Goal: Task Accomplishment & Management: Use online tool/utility

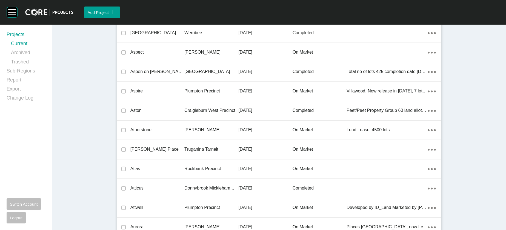
scroll to position [10981, 0]
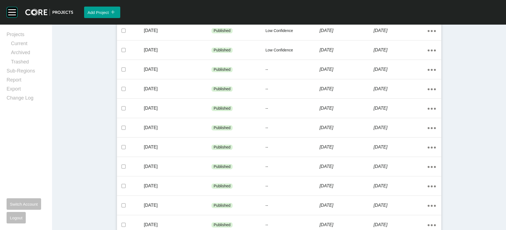
scroll to position [360, 0]
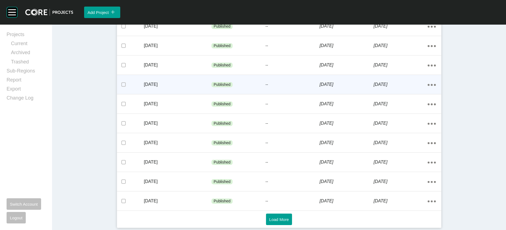
click at [147, 82] on p "[DATE]" at bounding box center [178, 85] width 68 height 6
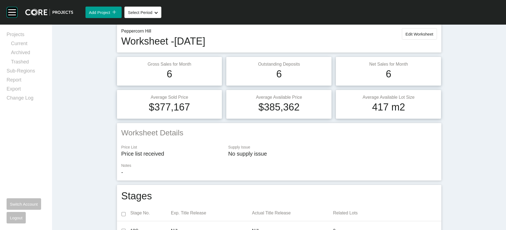
scroll to position [18, 0]
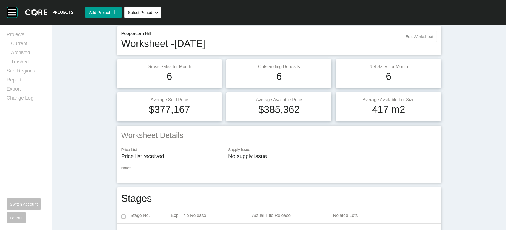
click at [433, 39] on span "Edit Worksheet" at bounding box center [419, 36] width 28 height 5
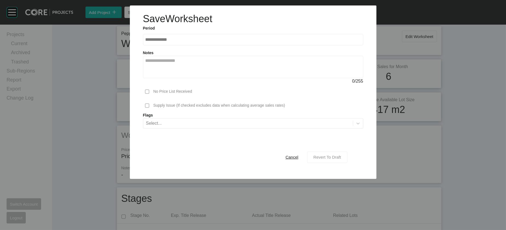
click at [340, 160] on span "Revert To Draft" at bounding box center [327, 157] width 28 height 5
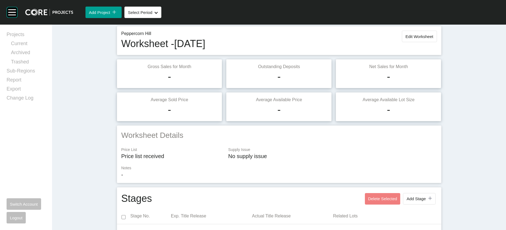
scroll to position [442, 0]
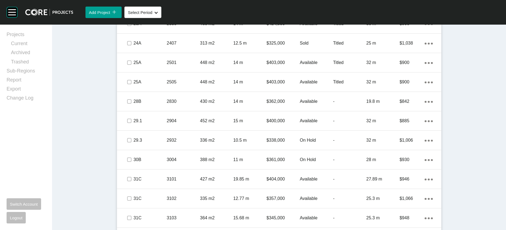
click at [361, 13] on div "Titled" at bounding box center [349, 4] width 33 height 17
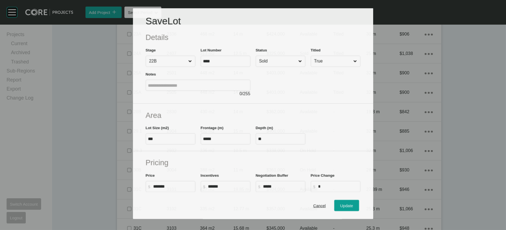
scroll to position [421, 0]
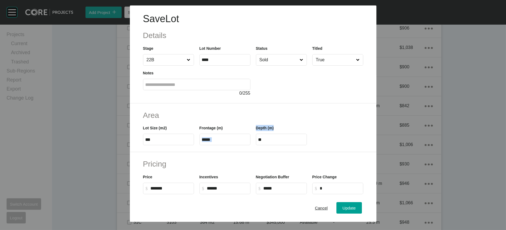
drag, startPoint x: 290, startPoint y: 169, endPoint x: 242, endPoint y: 171, distance: 48.3
click at [242, 145] on div "Lot Size (m2) *** Frontage (m) ***** Depth (m) **" at bounding box center [253, 133] width 226 height 25
click at [267, 145] on label "**" at bounding box center [281, 140] width 51 height 12
click at [267, 142] on input "**" at bounding box center [281, 140] width 46 height 5
drag, startPoint x: 268, startPoint y: 174, endPoint x: 242, endPoint y: 175, distance: 26.3
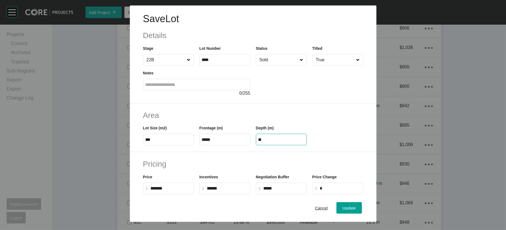
click at [242, 145] on div "Lot Size (m2) *** Frontage (m) ***** Depth (m) **" at bounding box center [253, 133] width 226 height 25
paste input "text"
type input "**"
click at [366, 201] on div "Save Lot Details Stage 22B Lot Number **** Status Sold Titled True Notes 0 / 25…" at bounding box center [253, 115] width 506 height 230
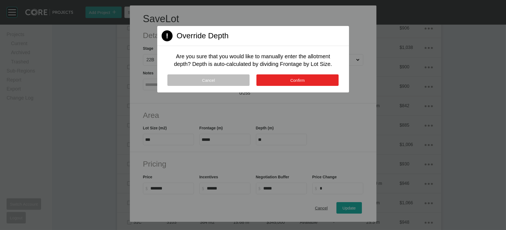
drag, startPoint x: 299, startPoint y: 101, endPoint x: 351, endPoint y: 164, distance: 81.2
click at [299, 83] on span "Confirm" at bounding box center [297, 80] width 15 height 5
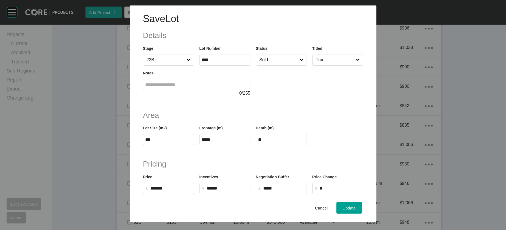
drag, startPoint x: 366, startPoint y: 202, endPoint x: 440, endPoint y: 133, distance: 100.8
click at [440, 133] on div "Save Lot Details Stage 22B Lot Number **** Status Sold Titled True Notes 0 / 25…" at bounding box center [253, 111] width 506 height 222
click at [357, 206] on div "Update" at bounding box center [349, 208] width 16 height 7
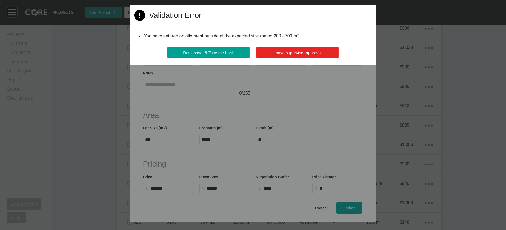
click at [302, 55] on span "I have supervisor approval" at bounding box center [297, 52] width 48 height 5
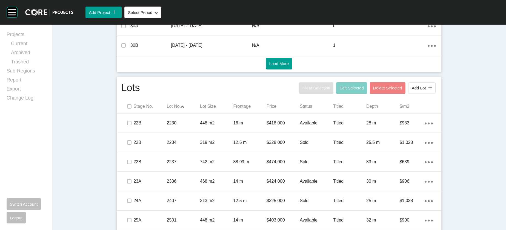
scroll to position [0, 0]
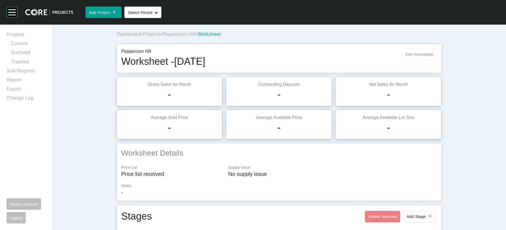
click at [437, 60] on button "Edit Worksheet" at bounding box center [419, 54] width 35 height 12
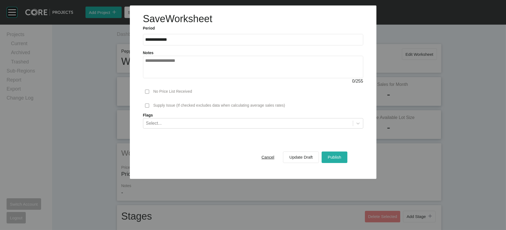
click at [342, 161] on div "Publish" at bounding box center [334, 157] width 16 height 7
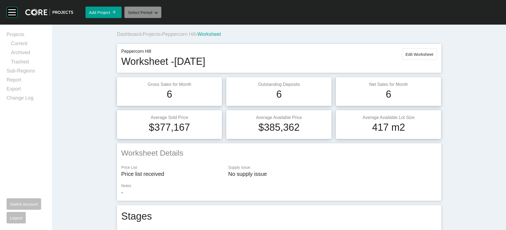
click at [161, 18] on button "Select Period Shape Created with Sketch." at bounding box center [142, 13] width 37 height 12
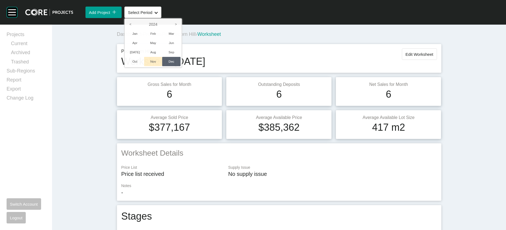
click at [162, 66] on li "Nov" at bounding box center [153, 61] width 18 height 9
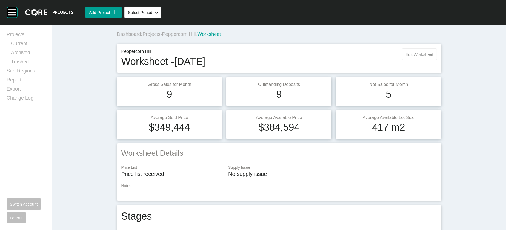
click at [433, 57] on span "Edit Worksheet" at bounding box center [419, 54] width 28 height 5
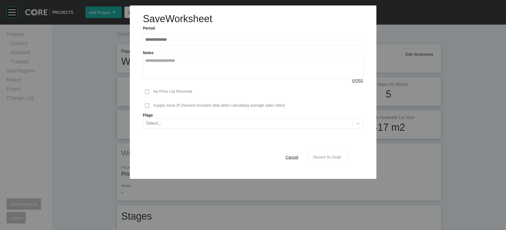
click at [341, 160] on span "Revert To Draft" at bounding box center [327, 157] width 28 height 5
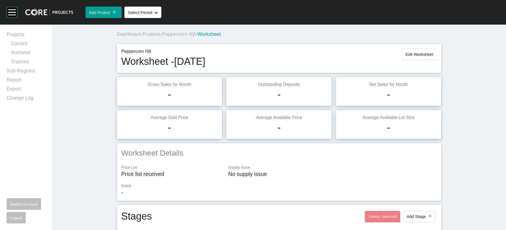
scroll to position [520, 0]
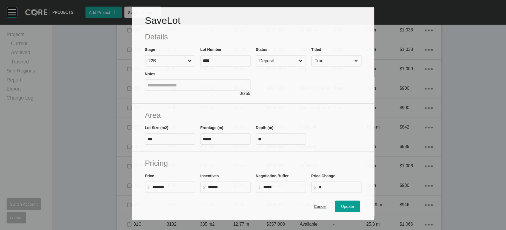
scroll to position [499, 0]
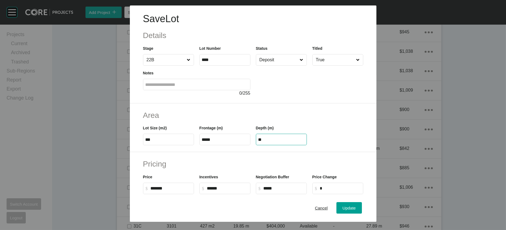
drag, startPoint x: 264, startPoint y: 175, endPoint x: 222, endPoint y: 175, distance: 41.9
click at [222, 145] on div "Lot Size (m2) *** Frontage (m) ***** Depth (m) **" at bounding box center [253, 133] width 226 height 25
drag, startPoint x: 268, startPoint y: 176, endPoint x: 221, endPoint y: 176, distance: 47.7
click at [221, 145] on div "Lot Size (m2) *** Frontage (m) ***** Depth (m) *" at bounding box center [253, 133] width 226 height 25
paste input "*"
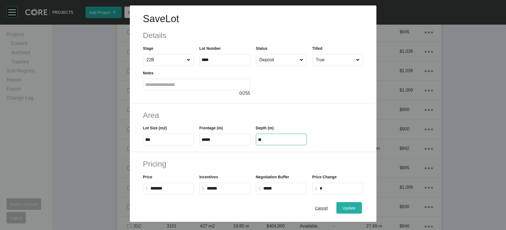
type input "**"
click at [362, 205] on div "Save Lot Details Stage 22B Lot Number **** Status Deposit Titled True Notes 0 /…" at bounding box center [253, 115] width 506 height 230
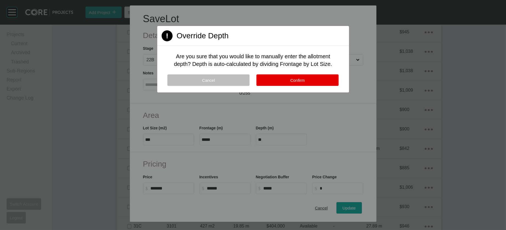
drag, startPoint x: 310, startPoint y: 102, endPoint x: 312, endPoint y: 110, distance: 7.7
click at [310, 86] on button "Confirm" at bounding box center [297, 81] width 82 height 12
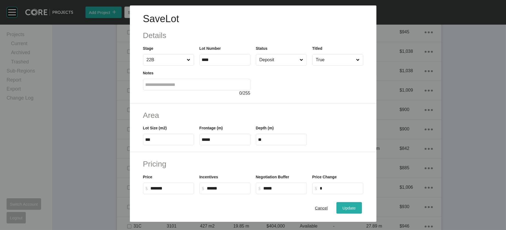
click at [356, 206] on span "Update" at bounding box center [348, 208] width 13 height 5
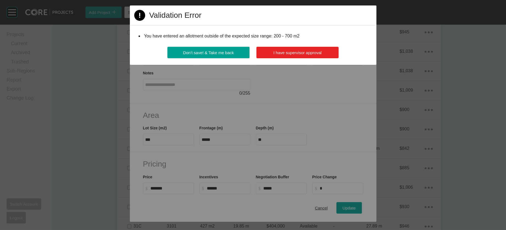
click at [321, 58] on button "I have supervisor approval" at bounding box center [297, 53] width 82 height 12
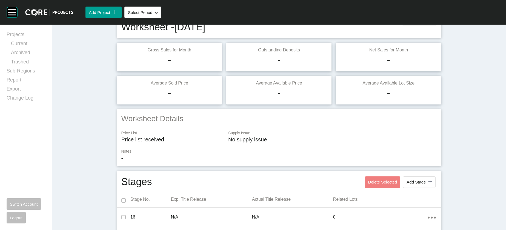
scroll to position [0, 0]
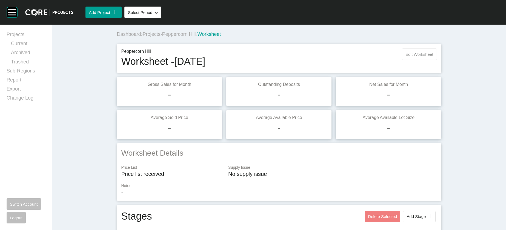
click at [433, 57] on span "Edit Worksheet" at bounding box center [419, 54] width 28 height 5
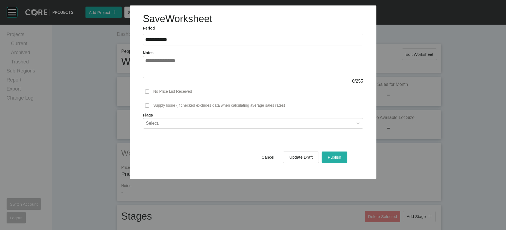
click at [342, 163] on button "Publish" at bounding box center [334, 158] width 25 height 12
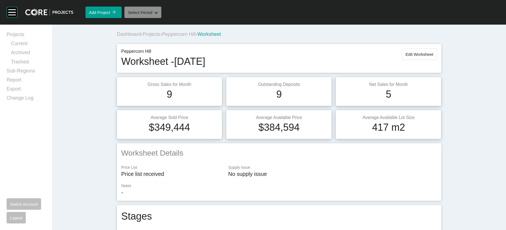
click at [161, 18] on button "Select Period Shape Created with Sketch." at bounding box center [142, 13] width 37 height 12
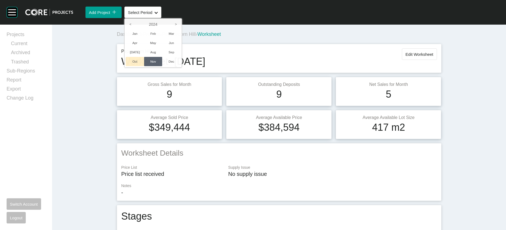
click at [144, 66] on li "Oct" at bounding box center [135, 61] width 18 height 9
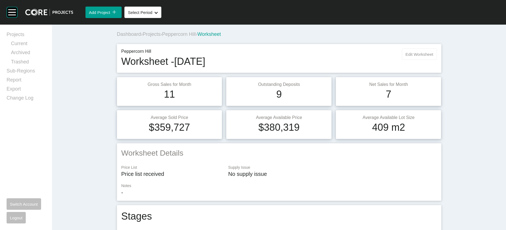
click at [433, 57] on span "Edit Worksheet" at bounding box center [419, 54] width 28 height 5
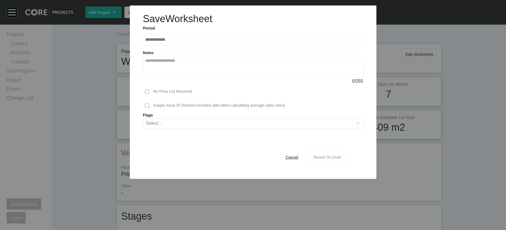
click at [341, 160] on span "Revert To Draft" at bounding box center [327, 157] width 28 height 5
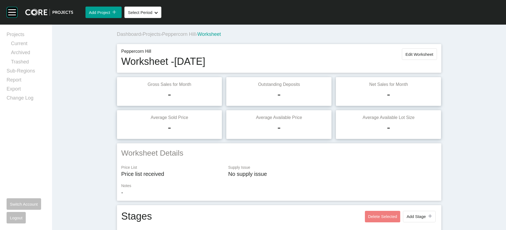
scroll to position [491, 0]
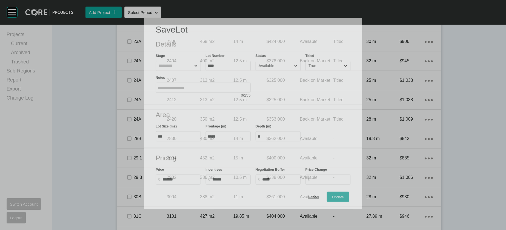
scroll to position [469, 0]
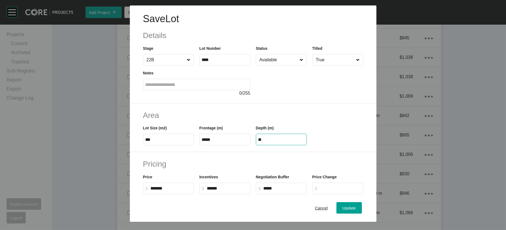
drag, startPoint x: 268, startPoint y: 175, endPoint x: 255, endPoint y: 181, distance: 13.9
click at [225, 145] on div "Lot Size (m2) *** Frontage (m) ***** Depth (m) **" at bounding box center [253, 133] width 226 height 25
paste input "text"
type input "**"
click at [367, 208] on div "Save Lot Details Stage 22B Lot Number **** Status Available Titled True Notes 0…" at bounding box center [253, 115] width 506 height 230
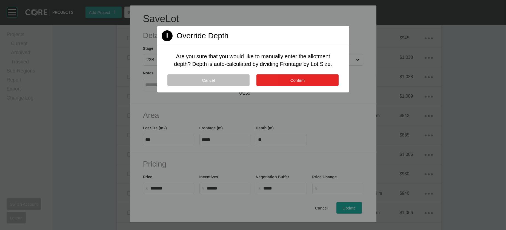
click at [293, 83] on span "Confirm" at bounding box center [297, 80] width 15 height 5
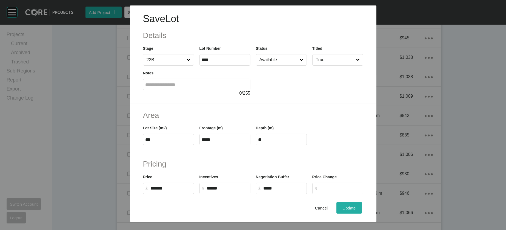
click at [356, 206] on span "Update" at bounding box center [348, 208] width 13 height 5
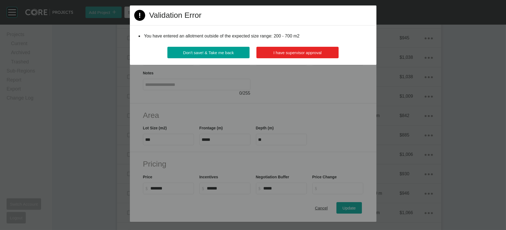
click at [312, 55] on span "I have supervisor approval" at bounding box center [297, 52] width 48 height 5
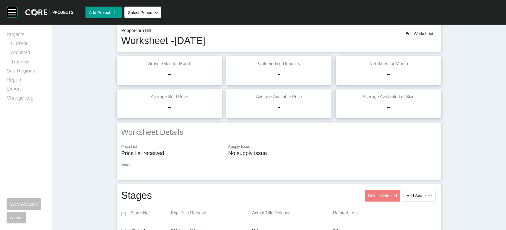
scroll to position [0, 0]
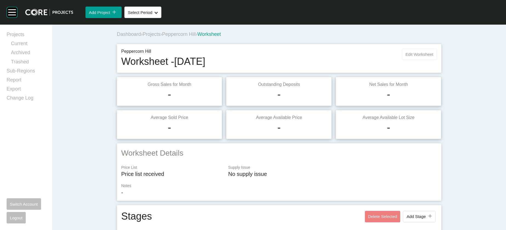
click at [436, 60] on button "Edit Worksheet" at bounding box center [419, 54] width 35 height 12
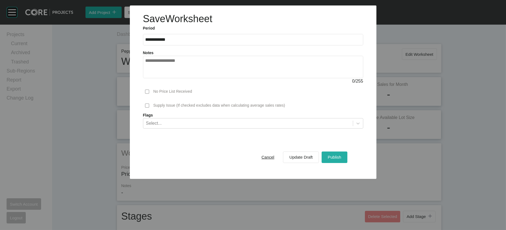
click at [341, 160] on span "Publish" at bounding box center [334, 157] width 13 height 5
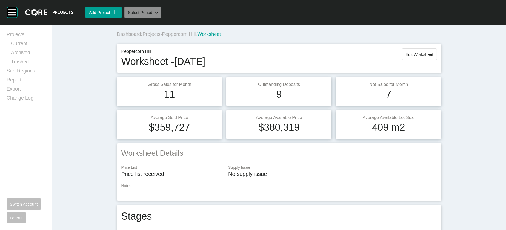
click at [158, 15] on div "Shape Created with Sketch." at bounding box center [154, 12] width 5 height 5
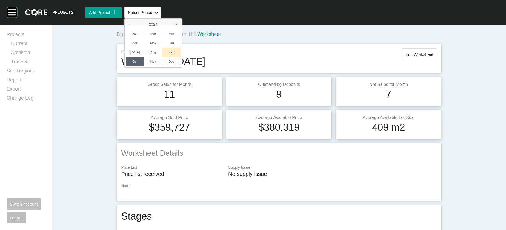
click at [181, 57] on li "Sep" at bounding box center [171, 52] width 18 height 9
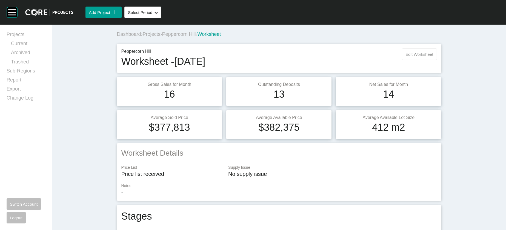
click at [437, 60] on button "Edit Worksheet" at bounding box center [419, 54] width 35 height 12
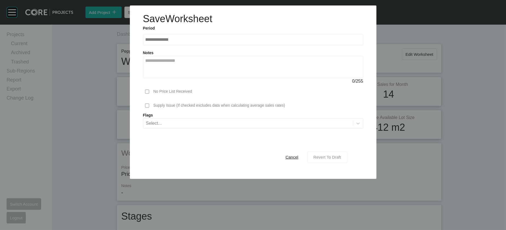
click at [341, 160] on span "Revert To Draft" at bounding box center [327, 157] width 28 height 5
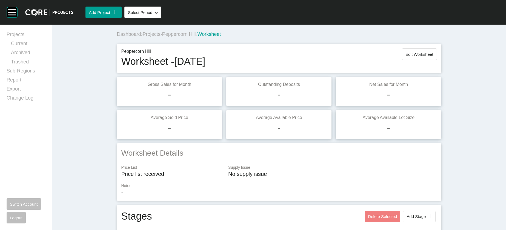
scroll to position [515, 0]
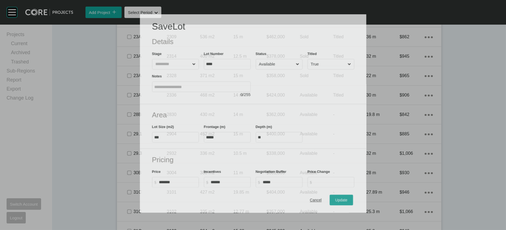
scroll to position [493, 0]
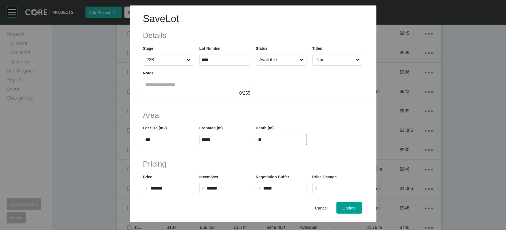
drag, startPoint x: 279, startPoint y: 171, endPoint x: 234, endPoint y: 169, distance: 44.7
click at [234, 145] on div "Lot Size (m2) *** Frontage (m) ***** Depth (m) **" at bounding box center [253, 133] width 226 height 25
paste input "text"
type input "**"
click at [361, 202] on div "Save Lot Details Stage 22B Lot Number **** Status Available Titled True Notes 0…" at bounding box center [253, 115] width 506 height 230
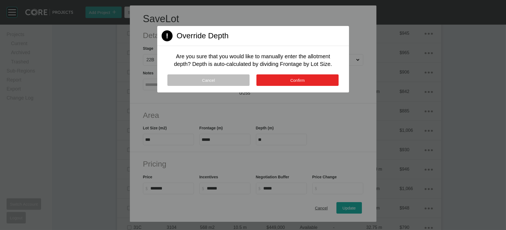
click at [320, 86] on button "Confirm" at bounding box center [297, 81] width 82 height 12
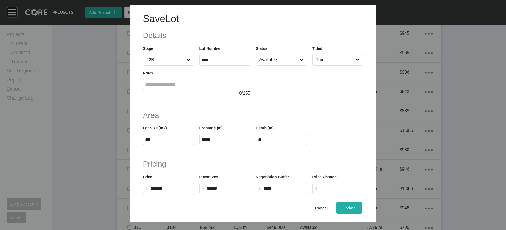
click at [356, 206] on span "Update" at bounding box center [348, 208] width 13 height 5
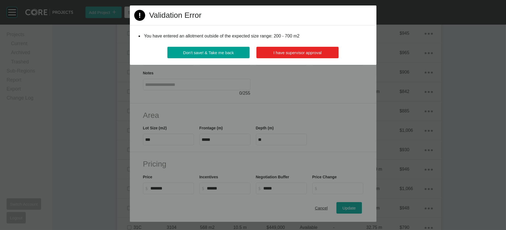
click at [311, 55] on span "I have supervisor approval" at bounding box center [297, 52] width 48 height 5
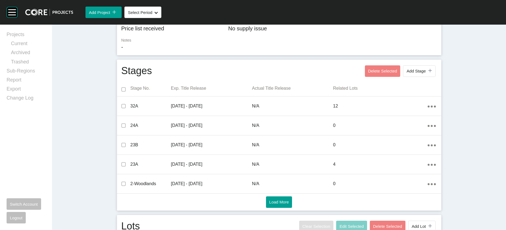
scroll to position [0, 0]
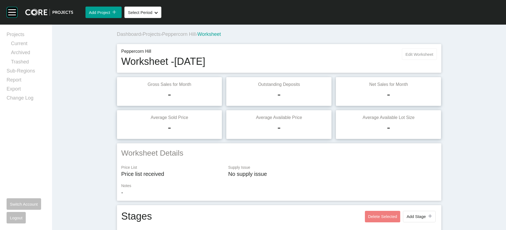
click at [430, 60] on button "Edit Worksheet" at bounding box center [419, 54] width 35 height 12
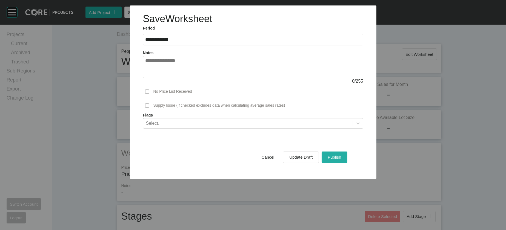
click at [342, 161] on div "Publish" at bounding box center [334, 157] width 16 height 7
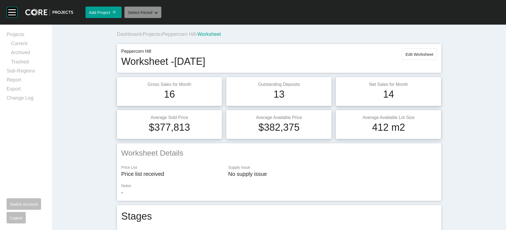
click at [161, 18] on button "Select Period Shape Created with Sketch." at bounding box center [142, 13] width 37 height 12
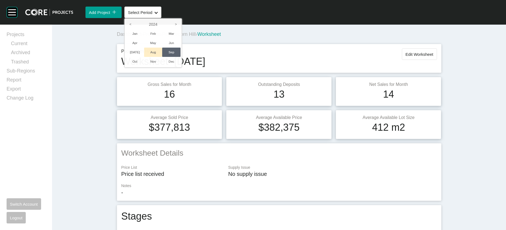
click at [162, 57] on li "Aug" at bounding box center [153, 52] width 18 height 9
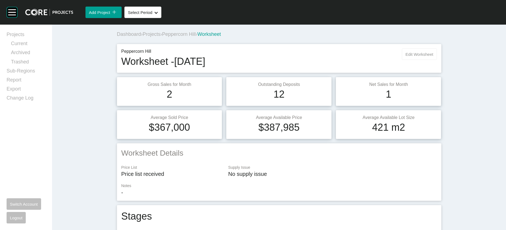
click at [433, 57] on span "Edit Worksheet" at bounding box center [419, 54] width 28 height 5
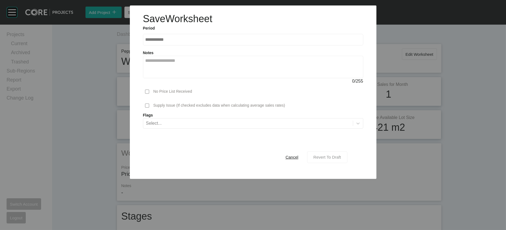
click at [341, 160] on span "Revert To Draft" at bounding box center [327, 157] width 28 height 5
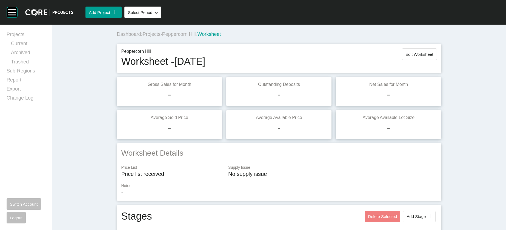
scroll to position [466, 0]
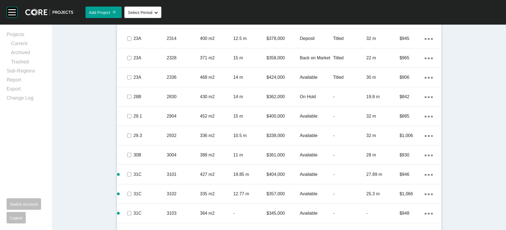
click at [366, 8] on div "Titled" at bounding box center [349, -1] width 33 height 17
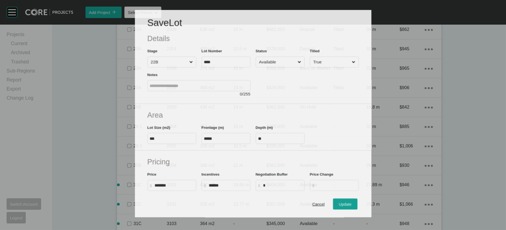
scroll to position [445, 0]
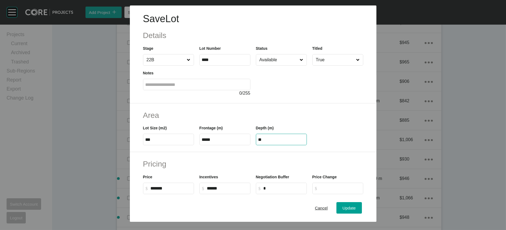
drag, startPoint x: 259, startPoint y: 175, endPoint x: 216, endPoint y: 169, distance: 43.1
click at [223, 145] on div "Lot Size (m2) *** Frontage (m) ***** Depth (m) **" at bounding box center [253, 133] width 226 height 25
paste input "text"
type input "**"
click at [373, 208] on div "Save Lot Details Stage 22B Lot Number **** Status Available Titled True Notes 0…" at bounding box center [253, 115] width 506 height 230
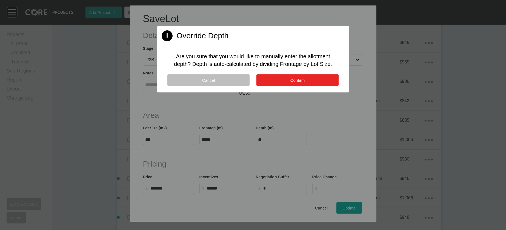
click at [298, 83] on span "Confirm" at bounding box center [297, 80] width 15 height 5
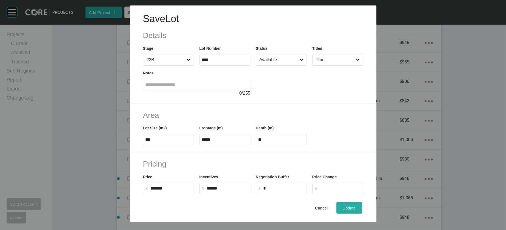
click at [355, 203] on button "Update" at bounding box center [348, 209] width 25 height 12
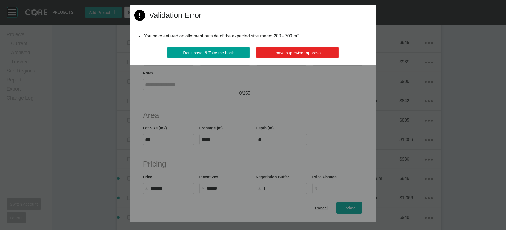
click at [322, 55] on span "I have supervisor approval" at bounding box center [297, 52] width 48 height 5
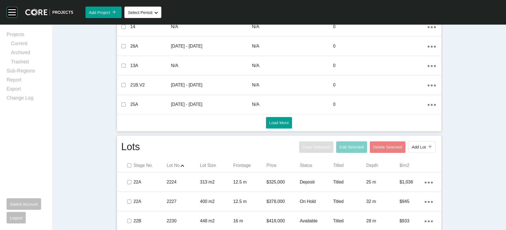
scroll to position [0, 0]
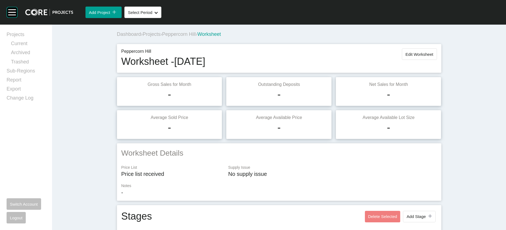
click at [437, 60] on button "Edit Worksheet" at bounding box center [419, 54] width 35 height 12
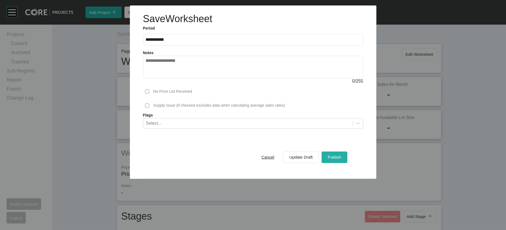
click at [341, 160] on span "Publish" at bounding box center [334, 157] width 13 height 5
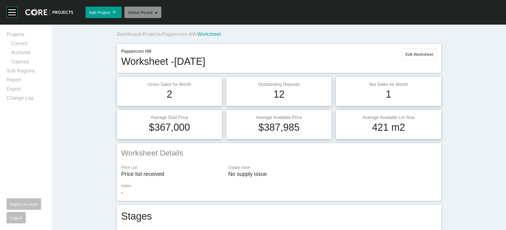
click at [152, 15] on span "Select Period" at bounding box center [140, 12] width 24 height 5
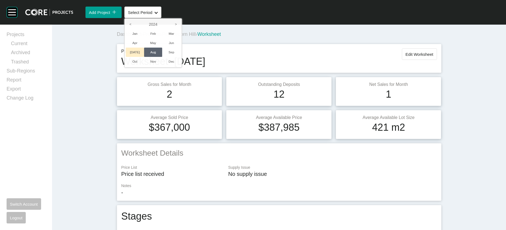
click at [144, 57] on li "[DATE]" at bounding box center [135, 52] width 18 height 9
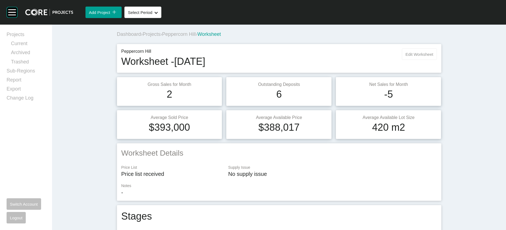
click at [437, 60] on button "Edit Worksheet" at bounding box center [419, 54] width 35 height 12
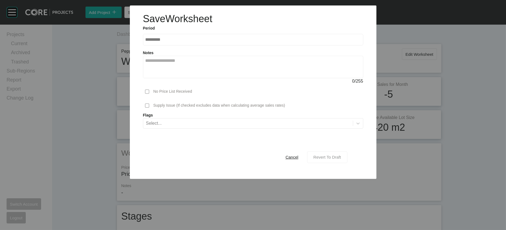
click at [342, 161] on div "Revert To Draft" at bounding box center [327, 157] width 30 height 7
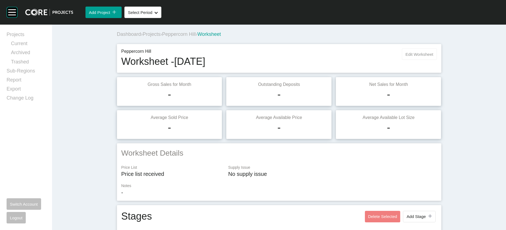
click at [433, 57] on span "Edit Worksheet" at bounding box center [419, 54] width 28 height 5
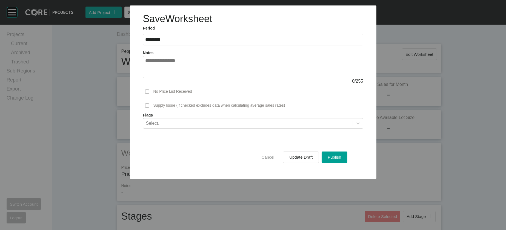
click at [272, 160] on span "Cancel" at bounding box center [268, 157] width 13 height 5
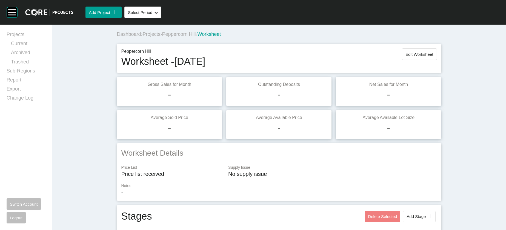
scroll to position [466, 0]
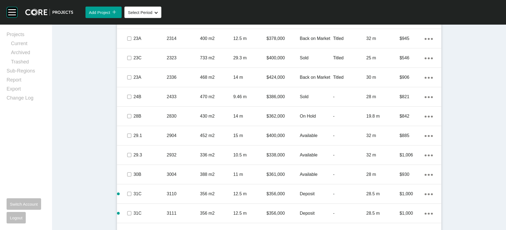
click at [366, 8] on div "Titled" at bounding box center [349, -1] width 33 height 17
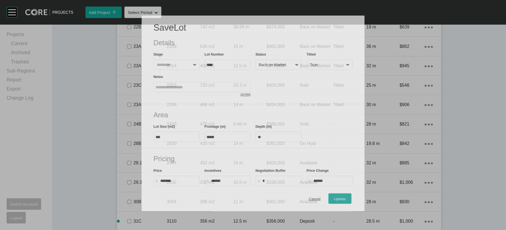
scroll to position [445, 0]
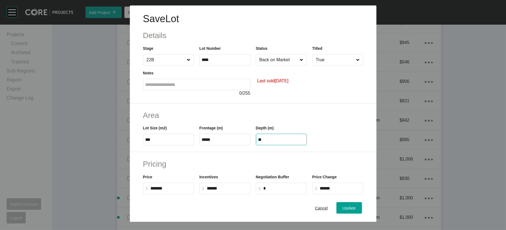
drag, startPoint x: 272, startPoint y: 173, endPoint x: 217, endPoint y: 166, distance: 55.2
click at [214, 145] on div "Lot Size (m2) *** Frontage (m) ***** Depth (m) **" at bounding box center [253, 133] width 226 height 25
paste input "text"
type input "**"
click at [363, 202] on div "Save Lot Details Stage 22B Lot Number **** Status Back on Market Titled True No…" at bounding box center [253, 115] width 506 height 230
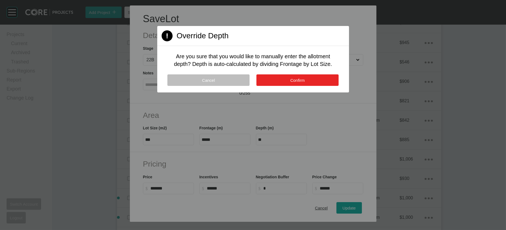
click at [293, 83] on span "Confirm" at bounding box center [297, 80] width 15 height 5
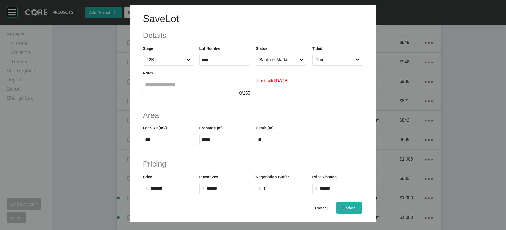
click at [357, 205] on div "Update" at bounding box center [349, 208] width 16 height 7
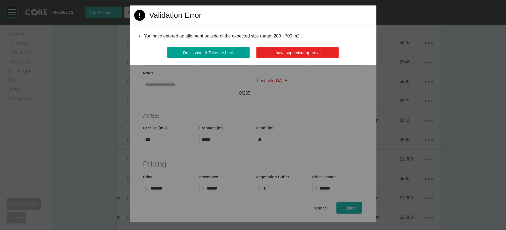
click at [321, 55] on span "I have supervisor approval" at bounding box center [297, 52] width 48 height 5
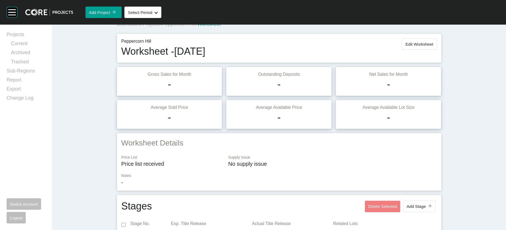
scroll to position [0, 0]
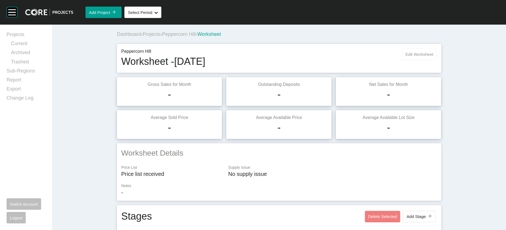
click at [437, 60] on button "Edit Worksheet" at bounding box center [419, 54] width 35 height 12
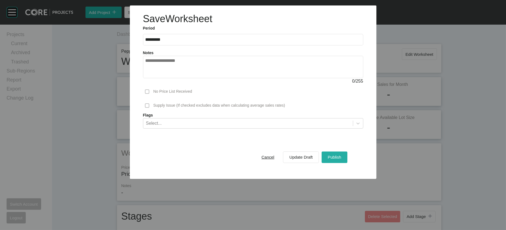
click at [341, 160] on span "Publish" at bounding box center [334, 157] width 13 height 5
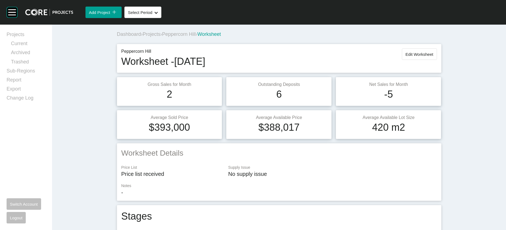
click at [162, 37] on span "Peppercorn Hill" at bounding box center [179, 34] width 34 height 5
